Goal: Use online tool/utility

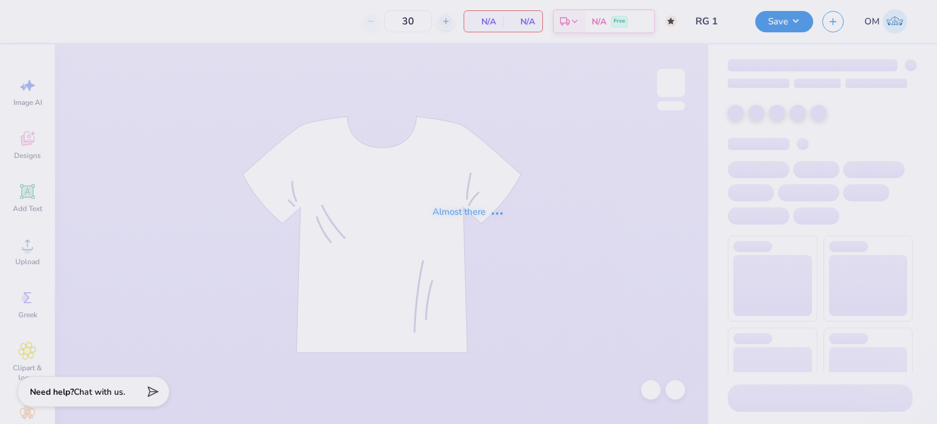
type input "50"
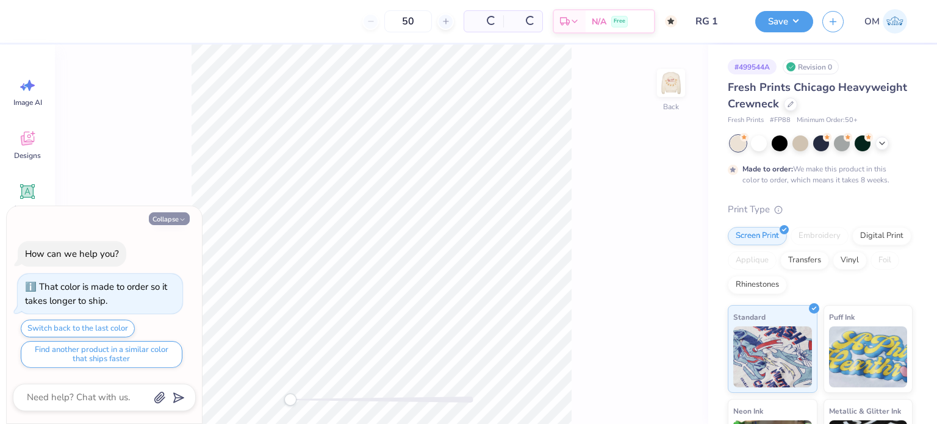
click at [180, 218] on icon "button" at bounding box center [182, 219] width 7 height 7
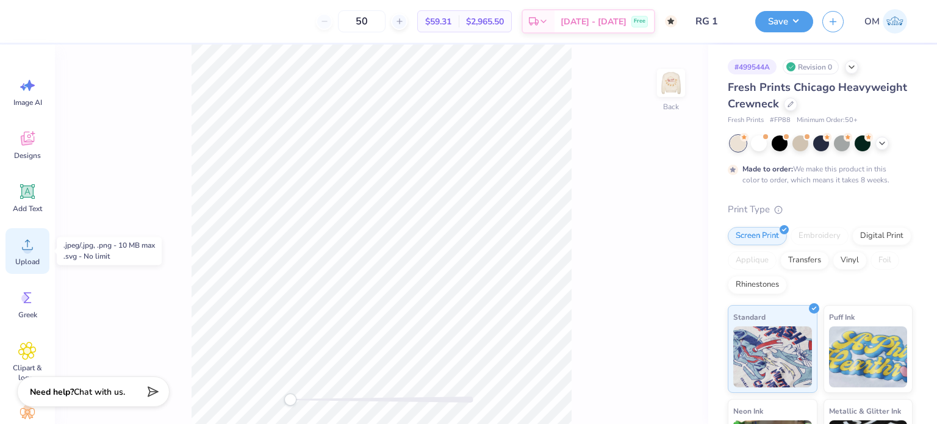
click at [39, 251] on div "Upload" at bounding box center [27, 251] width 44 height 46
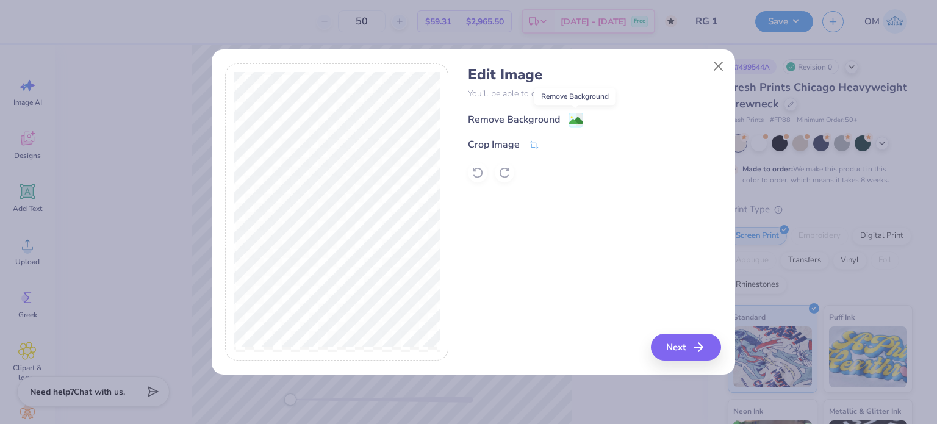
click at [580, 116] on image at bounding box center [575, 120] width 13 height 13
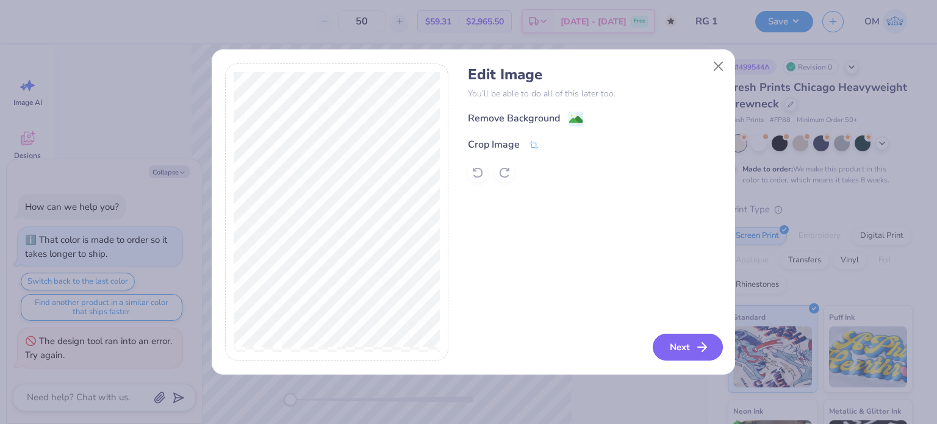
click at [684, 340] on button "Next" at bounding box center [687, 347] width 70 height 27
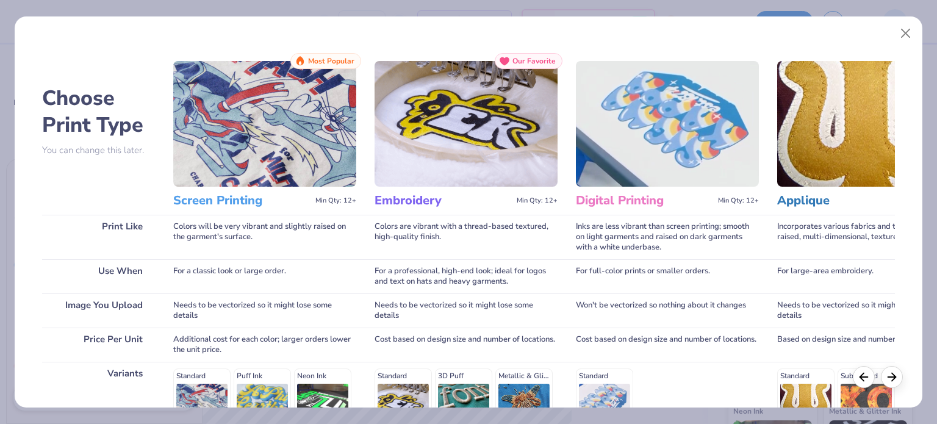
scroll to position [184, 0]
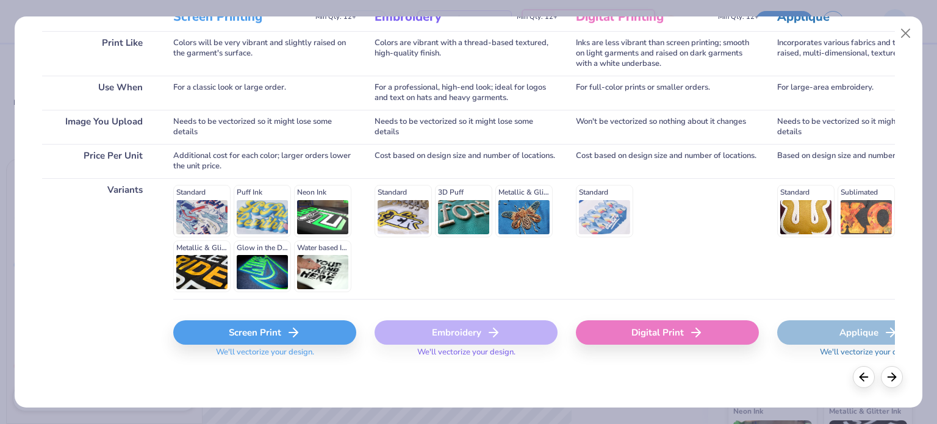
click at [239, 341] on div "Screen Print" at bounding box center [264, 332] width 183 height 24
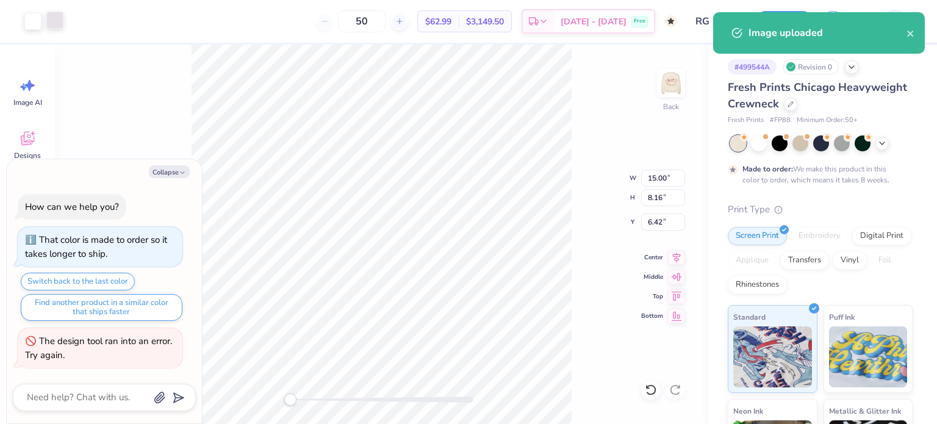
click at [51, 27] on div at bounding box center [54, 20] width 17 height 17
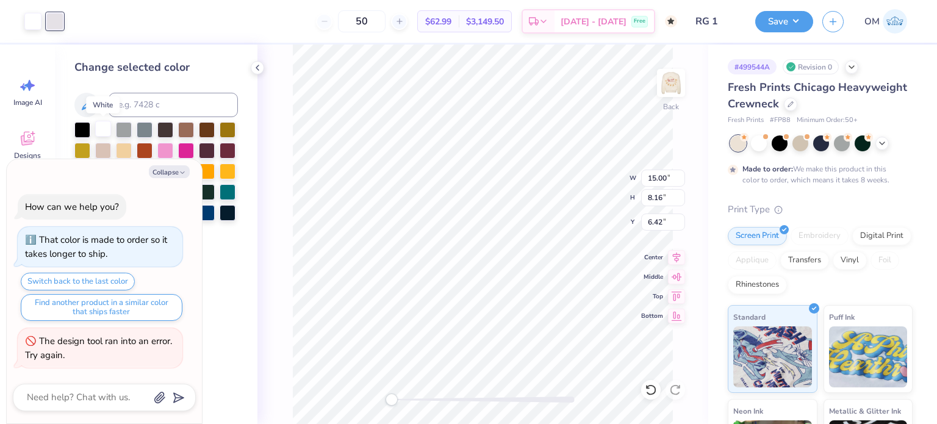
click at [98, 124] on div at bounding box center [103, 129] width 16 height 16
click at [85, 126] on div at bounding box center [82, 129] width 16 height 16
click at [259, 63] on icon at bounding box center [257, 68] width 10 height 10
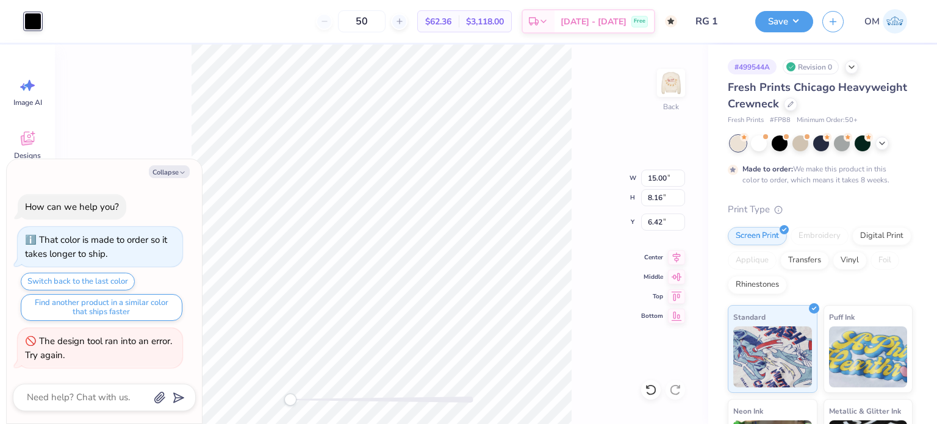
type textarea "x"
